Goal: Task Accomplishment & Management: Manage account settings

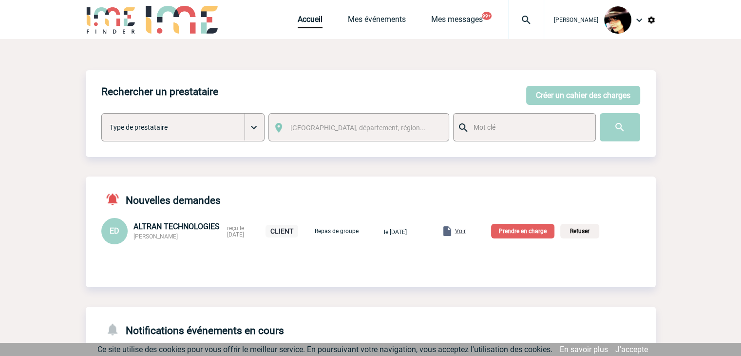
click at [466, 232] on span "Voir" at bounding box center [460, 231] width 11 height 7
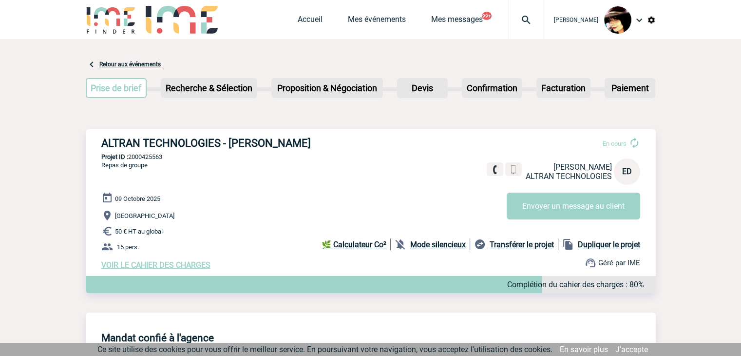
click at [172, 265] on span "VOIR LE CAHIER DES CHARGES" at bounding box center [155, 264] width 109 height 9
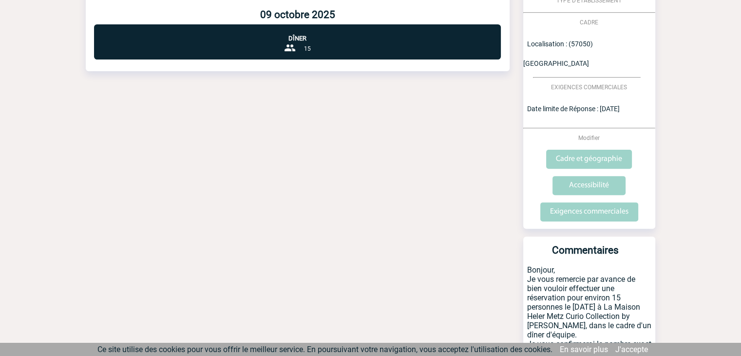
scroll to position [362, 0]
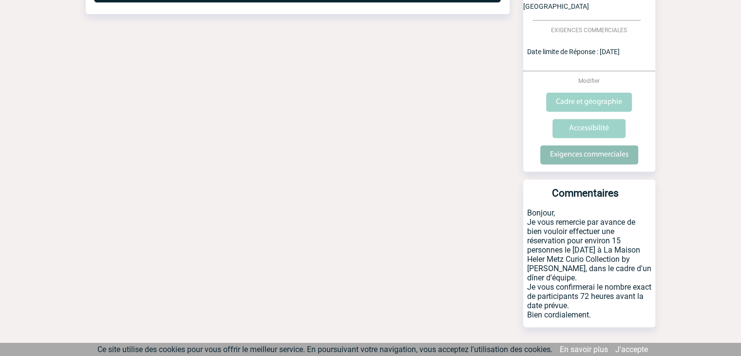
click at [567, 145] on input "Exigences commerciales" at bounding box center [589, 154] width 98 height 19
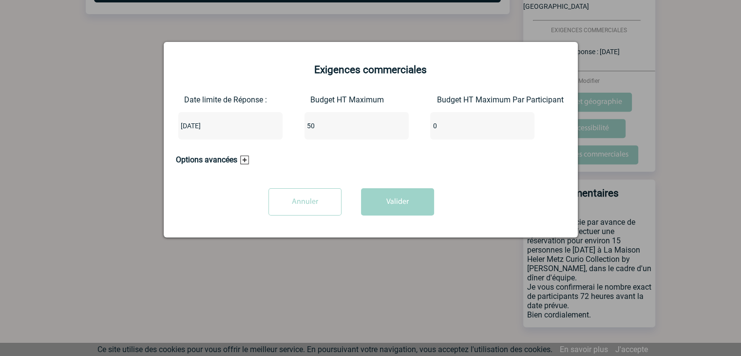
drag, startPoint x: 327, startPoint y: 125, endPoint x: 296, endPoint y: 125, distance: 31.2
click at [296, 125] on div "Date limite de Réponse : 2025-09-19 Budget HT Maximum 50 Budget HT Maximum Par …" at bounding box center [371, 121] width 390 height 52
type input "750"
click at [389, 203] on button "Valider" at bounding box center [397, 201] width 73 height 27
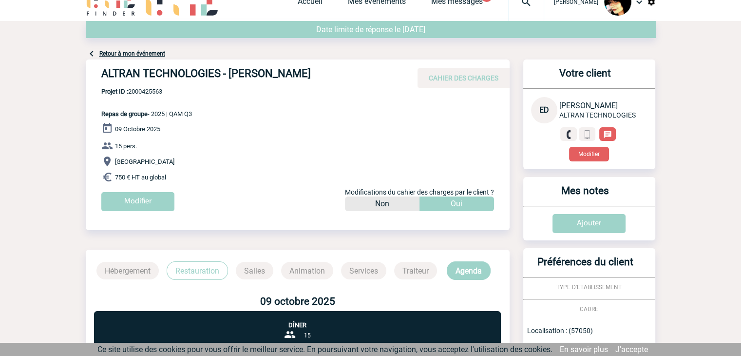
scroll to position [0, 0]
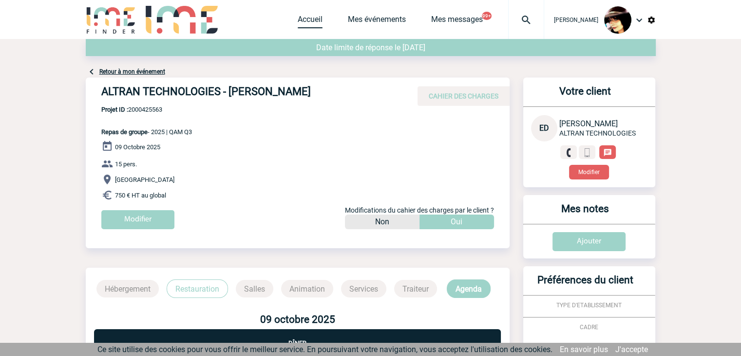
click at [298, 23] on link "Accueil" at bounding box center [310, 22] width 25 height 14
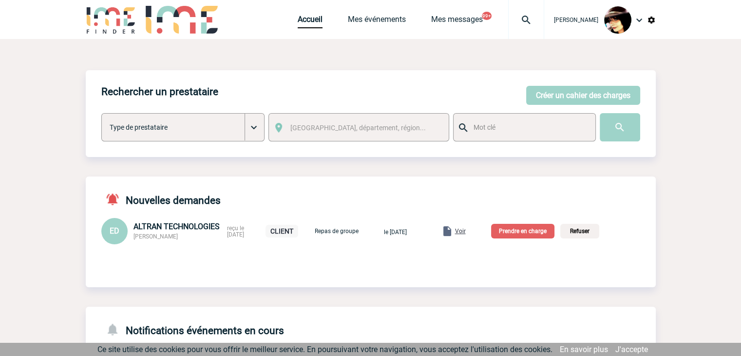
click at [531, 234] on p "Prendre en charge" at bounding box center [522, 231] width 63 height 15
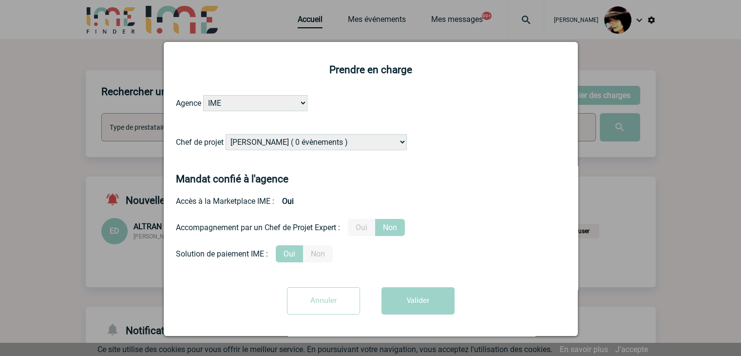
click at [345, 147] on select "Alizée VERLAGUET ( 0 évènements ) Anne-Françoise BONHOMME ( 179 évènements ) An…" at bounding box center [316, 142] width 181 height 16
select select "132752"
click at [359, 140] on select "Alizée VERLAGUET ( 0 évènements ) Anne-Françoise BONHOMME ( 179 évènements ) An…" at bounding box center [316, 142] width 181 height 16
click at [358, 231] on label "Oui" at bounding box center [361, 227] width 27 height 17
click at [0, 0] on input "Oui" at bounding box center [0, 0] width 0 height 0
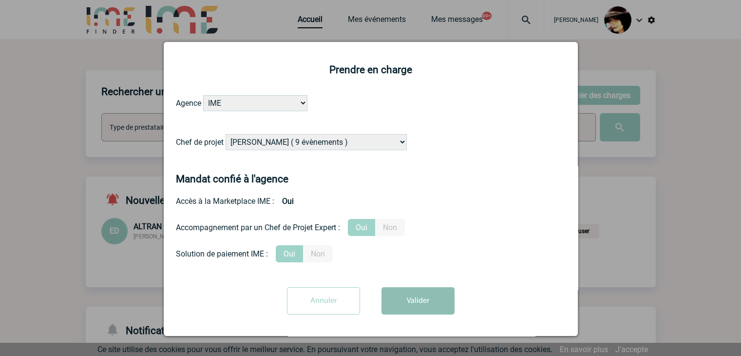
click at [425, 297] on button "Valider" at bounding box center [418, 300] width 73 height 27
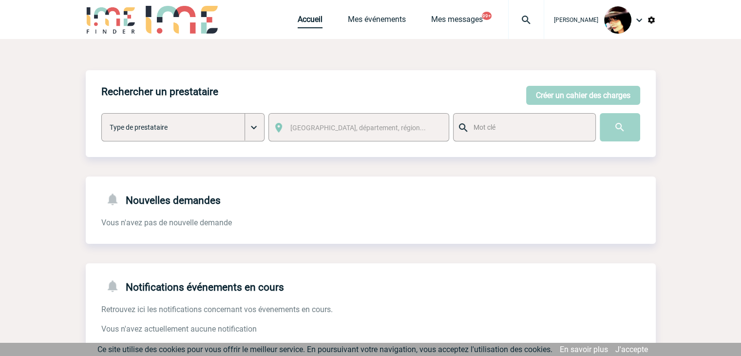
click at [306, 20] on link "Accueil" at bounding box center [310, 22] width 25 height 14
click at [302, 17] on link "Accueil" at bounding box center [310, 22] width 25 height 14
